Goal: Check status: Check status

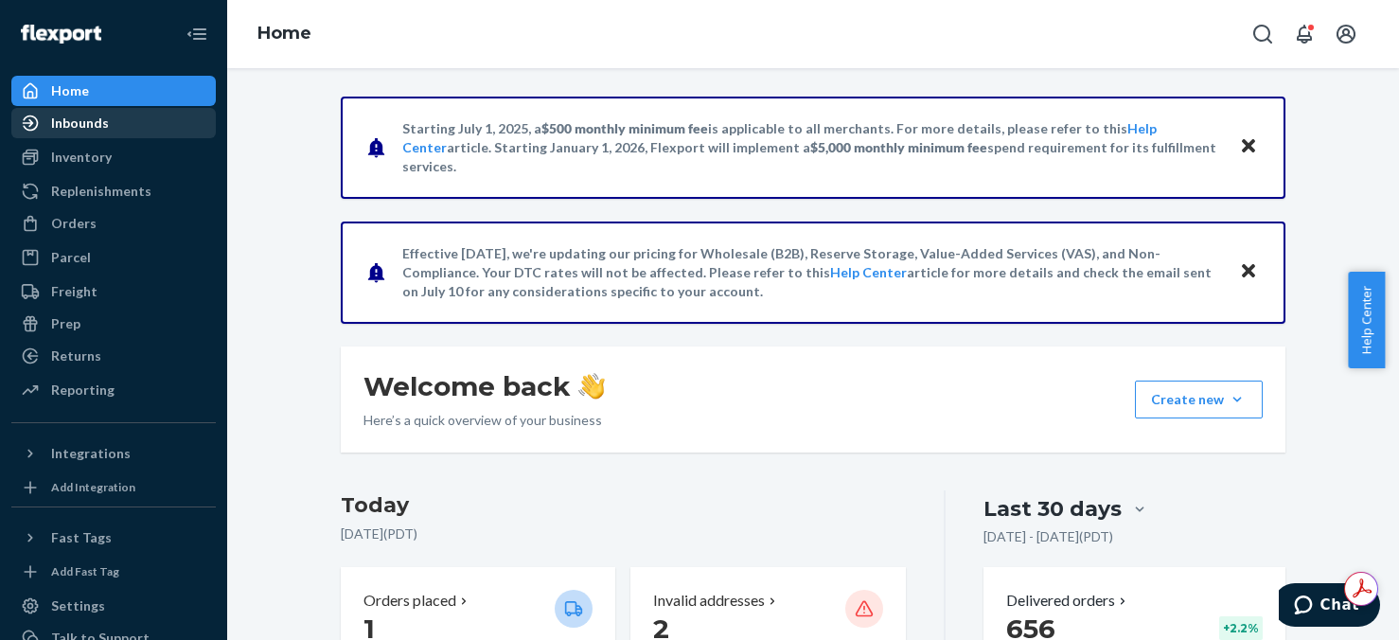
click at [76, 118] on div "Inbounds" at bounding box center [80, 123] width 58 height 19
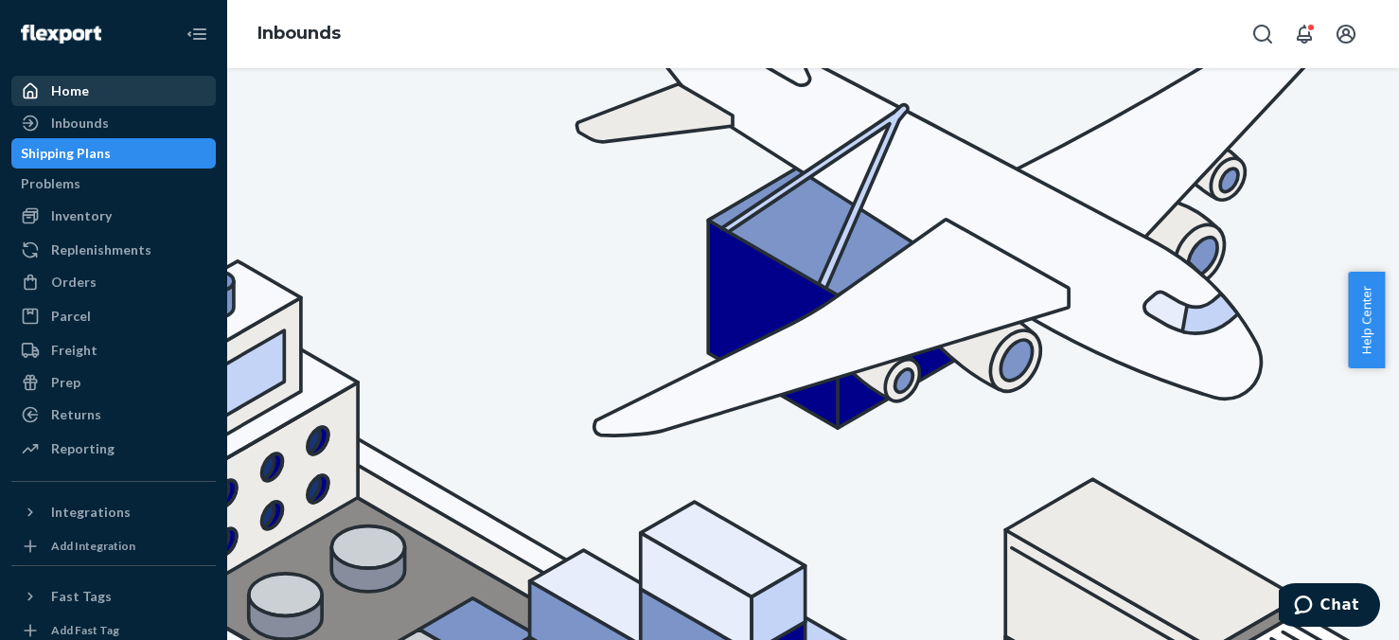
click at [66, 86] on div "Home" at bounding box center [70, 90] width 38 height 19
